Goal: Information Seeking & Learning: Learn about a topic

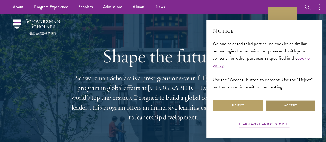
click at [293, 108] on button "Accept" at bounding box center [290, 106] width 51 height 12
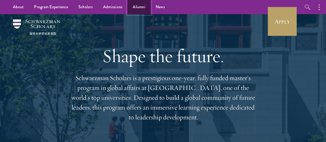
click at [139, 7] on link "Alumni" at bounding box center [139, 7] width 23 height 14
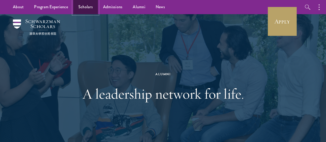
click at [90, 9] on link "Scholars" at bounding box center [85, 7] width 25 height 14
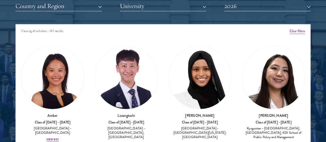
scroll to position [648, 0]
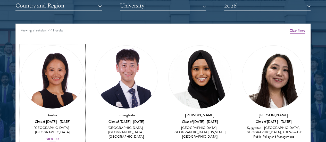
click at [57, 137] on div "View Bio" at bounding box center [52, 139] width 12 height 4
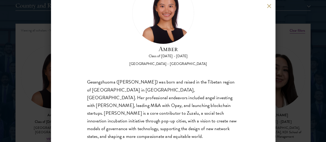
scroll to position [19, 0]
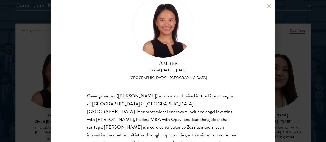
click at [299, 70] on div "Amber Class of 2025 - 2026 China - Peking University Gesangzhuoma (Amber) was b…" at bounding box center [163, 71] width 326 height 142
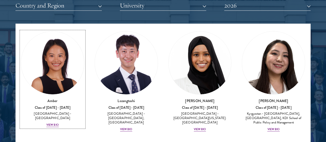
scroll to position [14, 0]
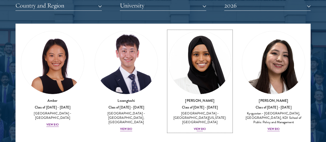
click at [194, 127] on div "View Bio" at bounding box center [200, 129] width 12 height 4
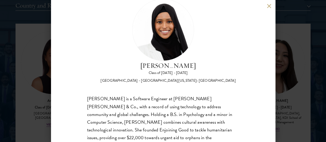
scroll to position [9, 0]
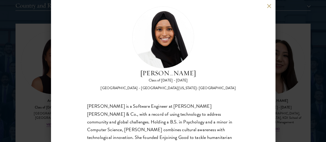
click at [271, 6] on button at bounding box center [269, 6] width 4 height 4
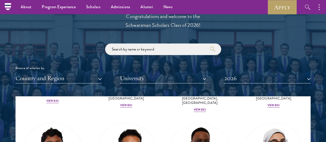
scroll to position [575, 0]
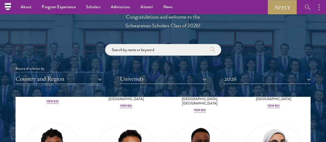
click at [85, 73] on button "Country and Region" at bounding box center [58, 78] width 86 height 11
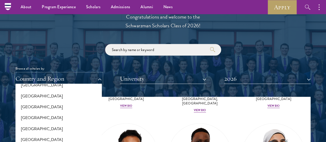
scroll to position [107, 0]
click at [36, 123] on button "[GEOGRAPHIC_DATA]" at bounding box center [58, 128] width 83 height 11
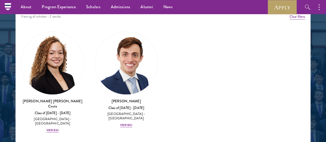
scroll to position [662, 0]
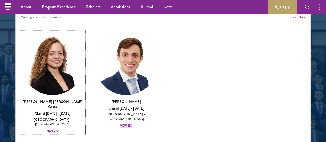
click at [59, 129] on div "View Bio" at bounding box center [52, 131] width 12 height 4
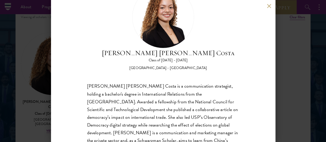
scroll to position [47, 0]
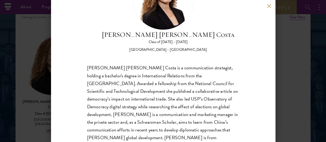
click at [269, 5] on button at bounding box center [269, 6] width 4 height 4
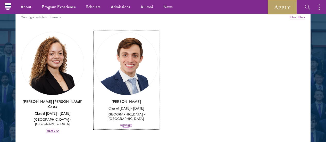
click at [120, 124] on div "View Bio" at bounding box center [126, 126] width 12 height 4
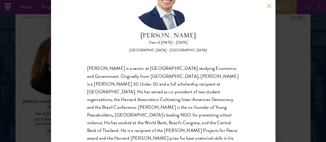
scroll to position [47, 0]
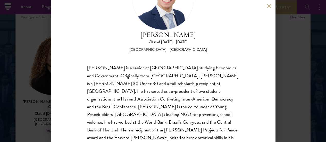
click at [268, 5] on button at bounding box center [269, 6] width 4 height 4
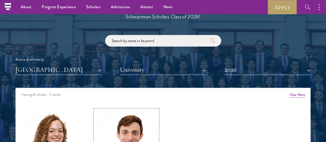
scroll to position [581, 0]
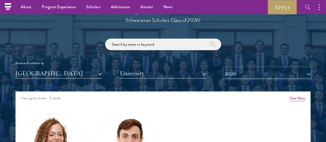
click at [234, 68] on button "2026" at bounding box center [267, 73] width 86 height 11
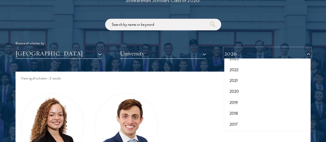
scroll to position [613, 0]
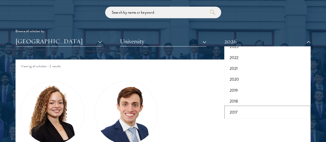
click at [233, 107] on button "2017" at bounding box center [267, 112] width 83 height 11
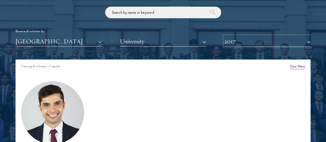
click at [250, 36] on button "2017" at bounding box center [267, 41] width 86 height 11
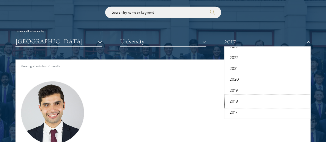
click at [241, 96] on button "2018" at bounding box center [267, 101] width 83 height 11
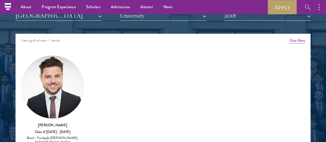
scroll to position [613, 0]
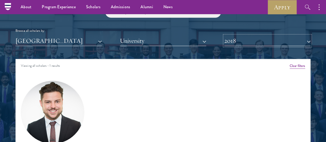
click at [300, 36] on button "2018" at bounding box center [267, 41] width 86 height 11
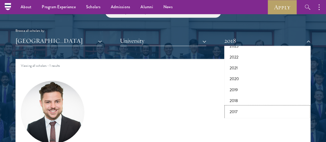
click at [232, 106] on button "2017" at bounding box center [267, 111] width 83 height 11
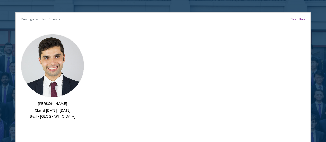
scroll to position [665, 0]
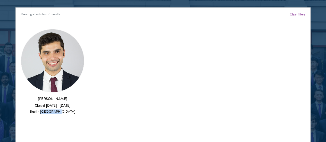
drag, startPoint x: 61, startPoint y: 78, endPoint x: 76, endPoint y: 78, distance: 15.7
click at [76, 110] on div "Brazil - Quinnipiac University" at bounding box center [52, 112] width 63 height 4
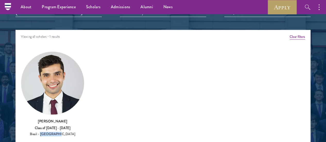
scroll to position [613, 0]
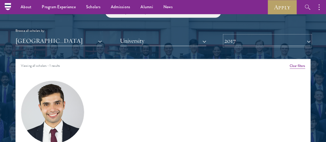
click at [297, 36] on button "2017" at bounding box center [267, 41] width 86 height 11
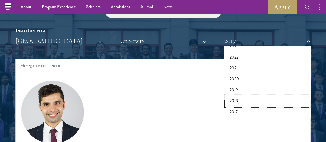
click at [232, 95] on button "2018" at bounding box center [267, 100] width 83 height 11
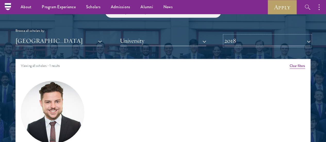
click at [299, 36] on button "2018" at bounding box center [267, 41] width 86 height 11
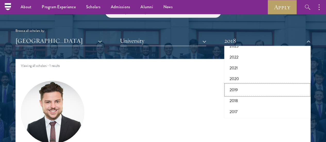
click at [234, 85] on button "2019" at bounding box center [267, 90] width 83 height 11
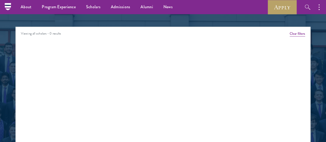
scroll to position [613, 0]
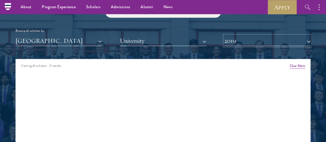
click at [298, 36] on button "2019" at bounding box center [267, 41] width 86 height 11
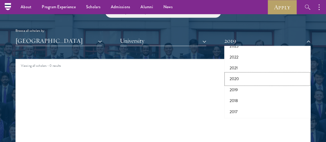
click at [235, 73] on button "2020" at bounding box center [267, 78] width 83 height 11
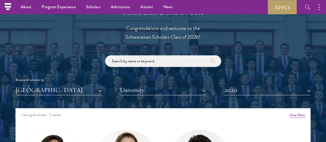
scroll to position [562, 0]
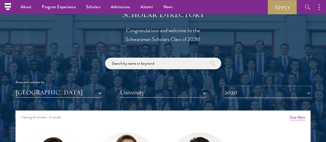
click at [299, 87] on button "2020" at bounding box center [267, 92] width 86 height 11
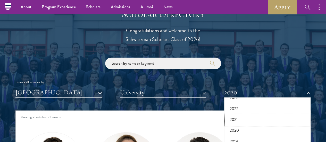
click at [232, 114] on button "2021" at bounding box center [267, 119] width 83 height 11
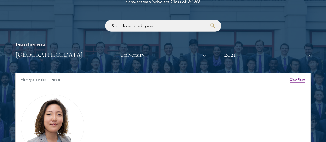
scroll to position [613, 0]
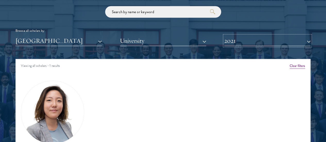
click at [297, 36] on button "2021" at bounding box center [267, 41] width 86 height 11
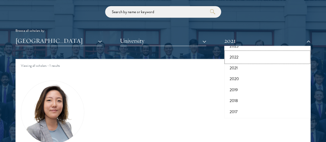
click at [231, 52] on button "2022" at bounding box center [267, 57] width 83 height 11
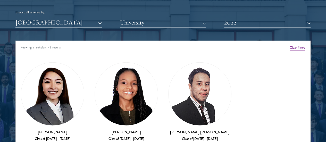
scroll to position [639, 0]
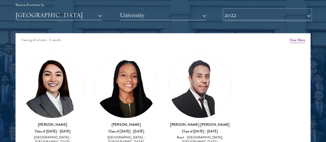
click at [299, 10] on button "2022" at bounding box center [267, 15] width 86 height 11
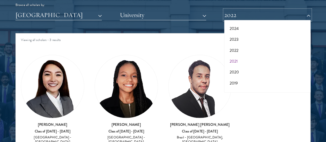
scroll to position [27, 0]
click at [232, 41] on button "2023" at bounding box center [267, 46] width 83 height 11
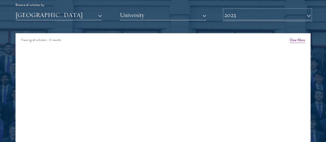
click at [299, 10] on button "2023" at bounding box center [267, 15] width 86 height 11
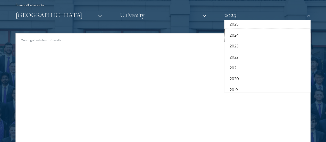
click at [235, 30] on button "2024" at bounding box center [267, 35] width 83 height 11
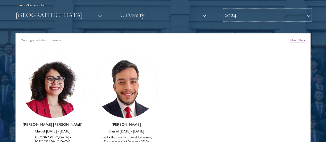
click at [298, 10] on button "2024" at bounding box center [267, 15] width 86 height 11
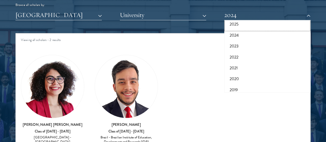
click at [227, 19] on button "2025" at bounding box center [267, 24] width 83 height 11
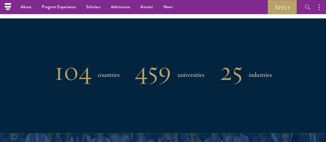
scroll to position [381, 0]
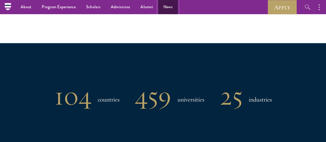
click at [165, 7] on link "News" at bounding box center [168, 7] width 20 height 14
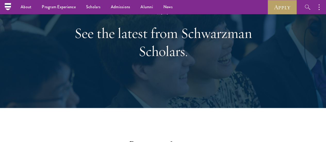
scroll to position [52, 0]
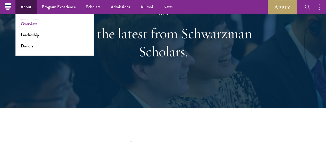
click at [30, 24] on link "Overview" at bounding box center [29, 24] width 16 height 6
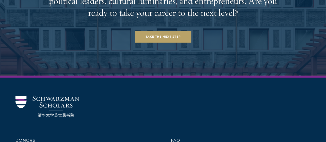
scroll to position [2113, 0]
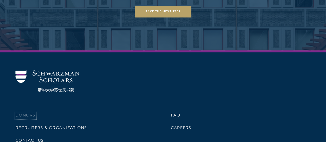
click at [35, 112] on link "Donors" at bounding box center [25, 115] width 20 height 6
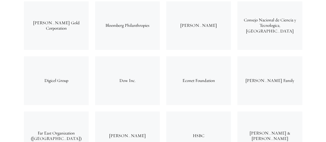
scroll to position [1417, 0]
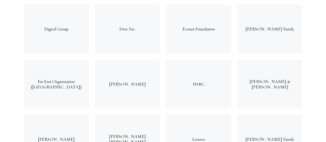
drag, startPoint x: 255, startPoint y: 112, endPoint x: 274, endPoint y: 114, distance: 19.1
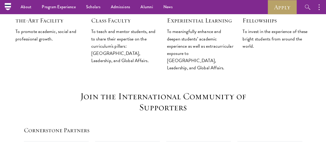
scroll to position [0, 0]
